Goal: Transaction & Acquisition: Book appointment/travel/reservation

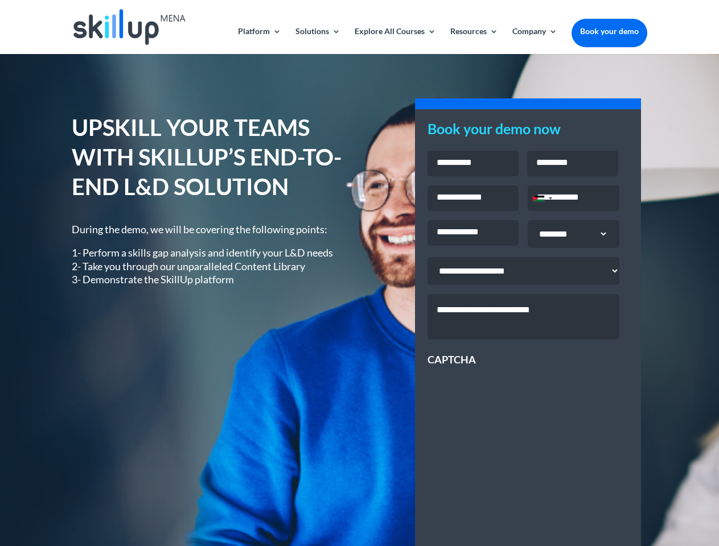
click at [359, 273] on div "UPSKILL YOUR TEAMS WITH SKILLUP’S END-TO-END L&D SOLUTION During the demo, we w…" at bounding box center [359, 409] width 575 height 625
click at [317, 40] on link "Solutions" at bounding box center [317, 40] width 45 height 27
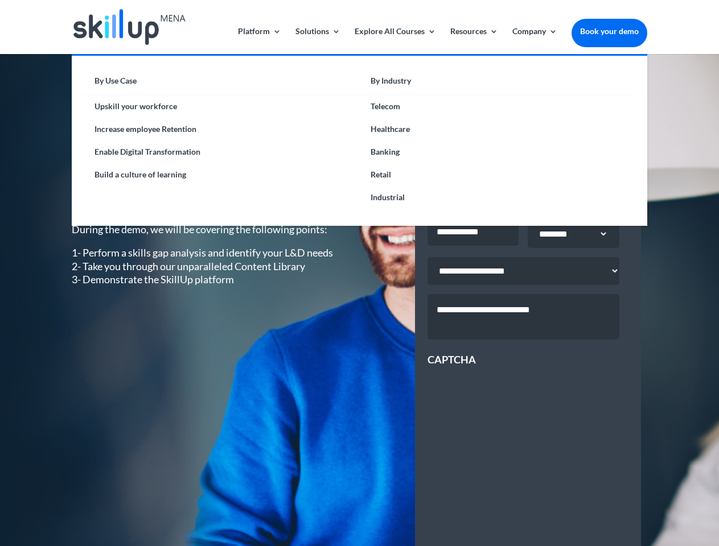
click at [394, 40] on link "Explore All Courses" at bounding box center [394, 40] width 81 height 27
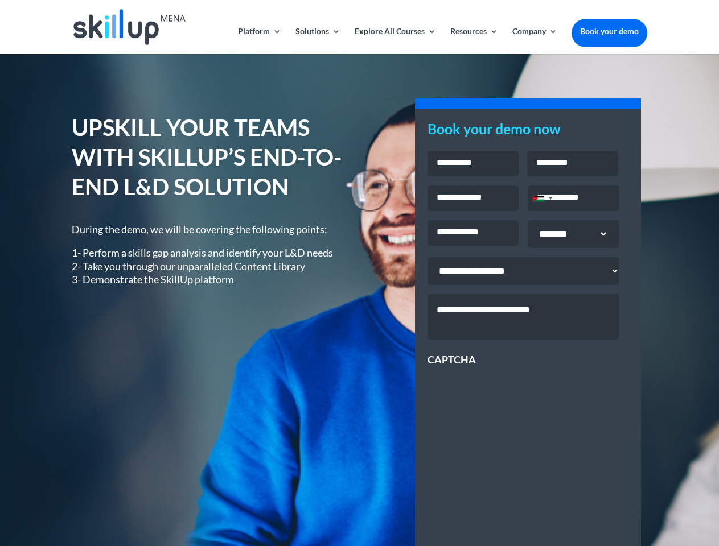
click at [473, 40] on link "Resources" at bounding box center [474, 40] width 48 height 27
click at [534, 40] on link "Company" at bounding box center [534, 40] width 45 height 27
click at [542, 200] on div "Jordan +962" at bounding box center [538, 199] width 11 height 6
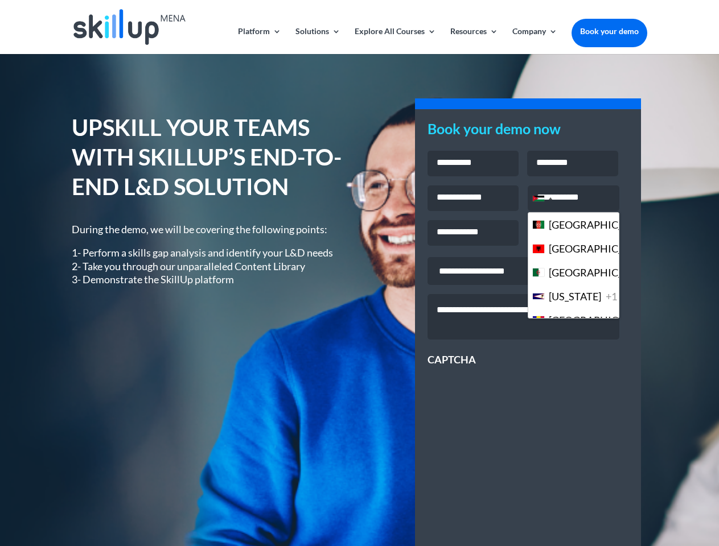
scroll to position [3106, 0]
